Goal: Check status: Check status

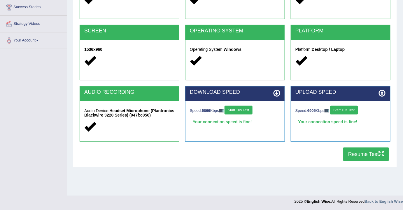
drag, startPoint x: 0, startPoint y: 0, endPoint x: 365, endPoint y: 157, distance: 397.3
click at [365, 157] on button "Resume Test" at bounding box center [366, 153] width 46 height 13
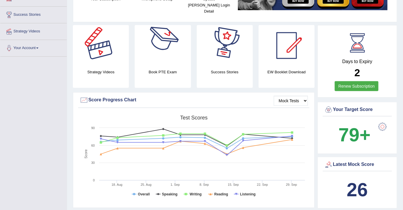
scroll to position [106, 0]
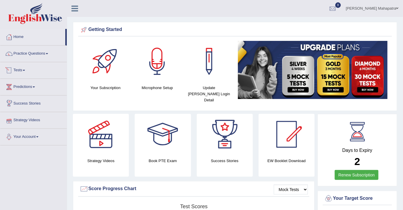
click at [16, 74] on link "Tests" at bounding box center [33, 69] width 67 height 15
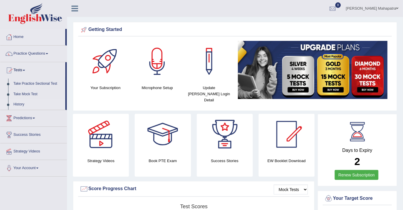
click at [21, 104] on link "History" at bounding box center [38, 104] width 55 height 11
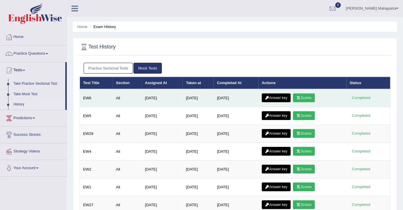
click at [282, 97] on link "Answer key" at bounding box center [276, 97] width 29 height 9
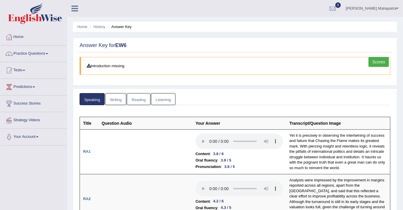
click at [381, 64] on link "Scores" at bounding box center [379, 62] width 20 height 10
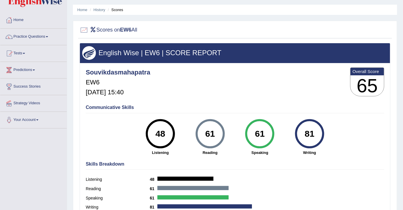
scroll to position [26, 0]
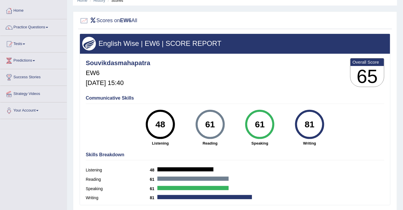
drag, startPoint x: 202, startPoint y: 122, endPoint x: 223, endPoint y: 122, distance: 21.3
click at [223, 122] on div "61" at bounding box center [210, 124] width 29 height 29
drag, startPoint x: 217, startPoint y: 122, endPoint x: 190, endPoint y: 123, distance: 26.6
click at [190, 123] on div "61 Reading" at bounding box center [210, 128] width 50 height 36
drag, startPoint x: 305, startPoint y: 122, endPoint x: 330, endPoint y: 121, distance: 25.1
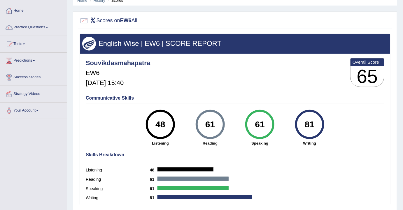
click at [330, 121] on div "81 Writing" at bounding box center [310, 128] width 50 height 36
drag, startPoint x: 206, startPoint y: 123, endPoint x: 236, endPoint y: 125, distance: 29.8
click at [236, 110] on div "48 Listening 61 Reading 61 Speaking 81 Writing" at bounding box center [235, 110] width 299 height 0
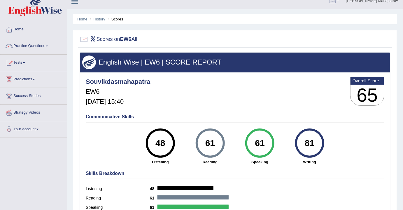
scroll to position [0, 0]
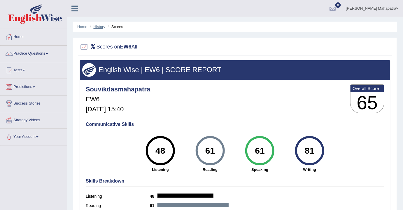
click at [99, 25] on link "History" at bounding box center [100, 27] width 12 height 4
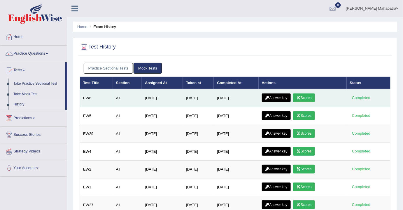
click at [274, 97] on link "Answer key" at bounding box center [276, 97] width 29 height 9
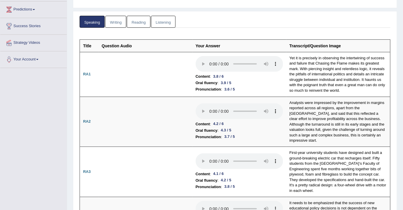
scroll to position [79, 0]
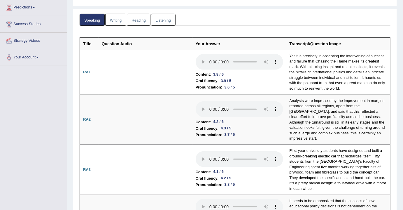
click at [119, 20] on link "Writing" at bounding box center [115, 20] width 21 height 12
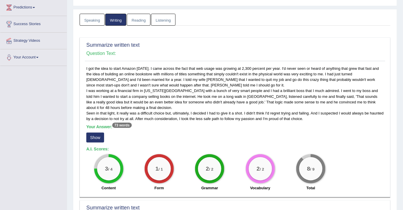
scroll to position [106, 0]
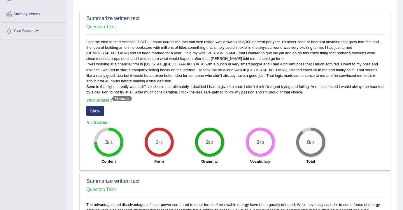
click at [93, 106] on button "Show" at bounding box center [95, 111] width 18 height 10
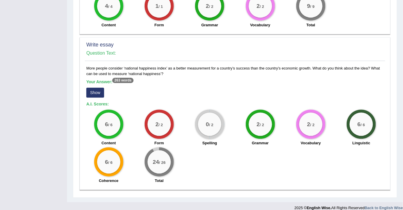
scroll to position [442, 0]
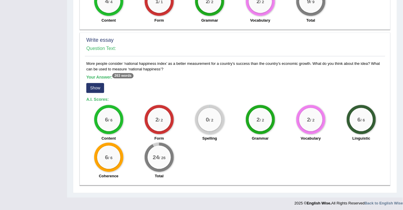
click at [99, 86] on button "Show" at bounding box center [95, 88] width 18 height 10
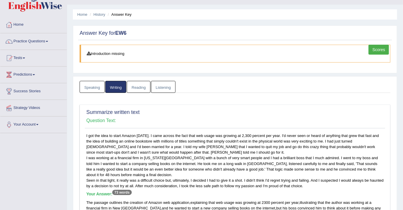
scroll to position [0, 0]
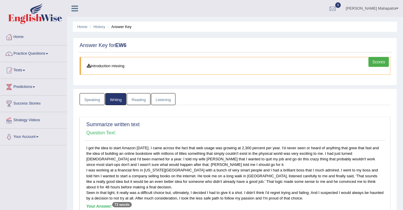
click at [135, 100] on link "Reading" at bounding box center [138, 99] width 23 height 12
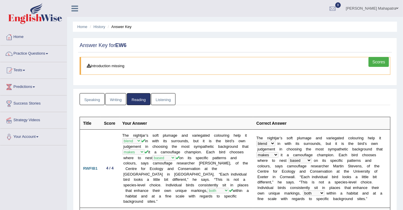
click at [161, 98] on link "Listening" at bounding box center [163, 99] width 25 height 12
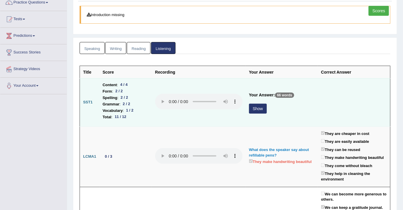
scroll to position [53, 0]
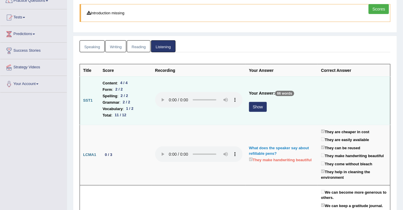
click at [263, 104] on button "Show" at bounding box center [258, 107] width 18 height 10
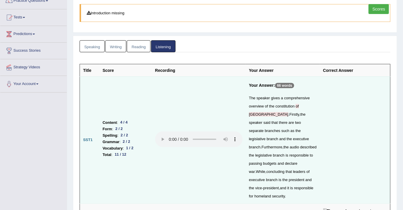
click at [126, 145] on div "1 / 2" at bounding box center [130, 148] width 12 height 6
click at [142, 145] on li "Vocabulary : 1 / 2" at bounding box center [126, 148] width 46 height 6
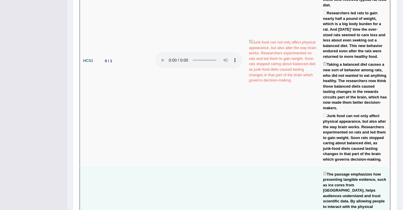
scroll to position [663, 0]
